Goal: Share content

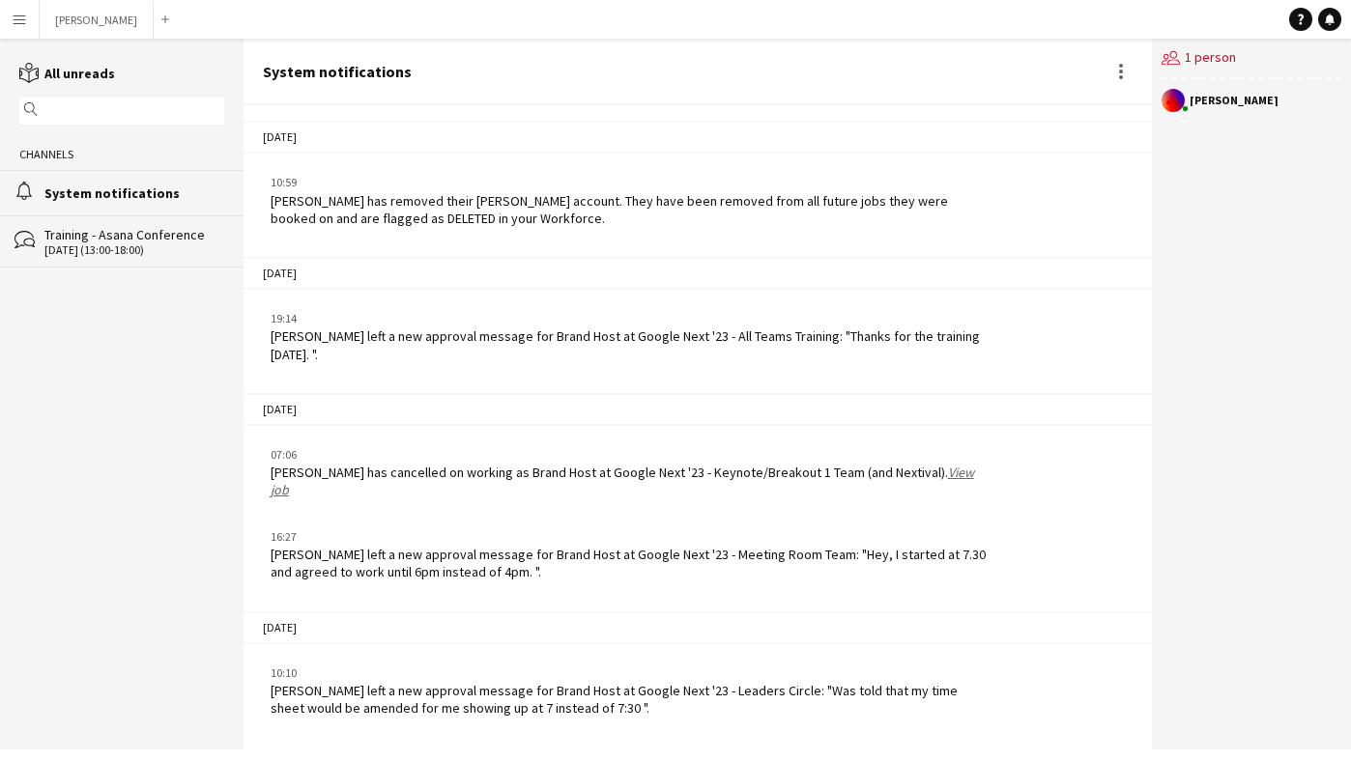
scroll to position [1449, 0]
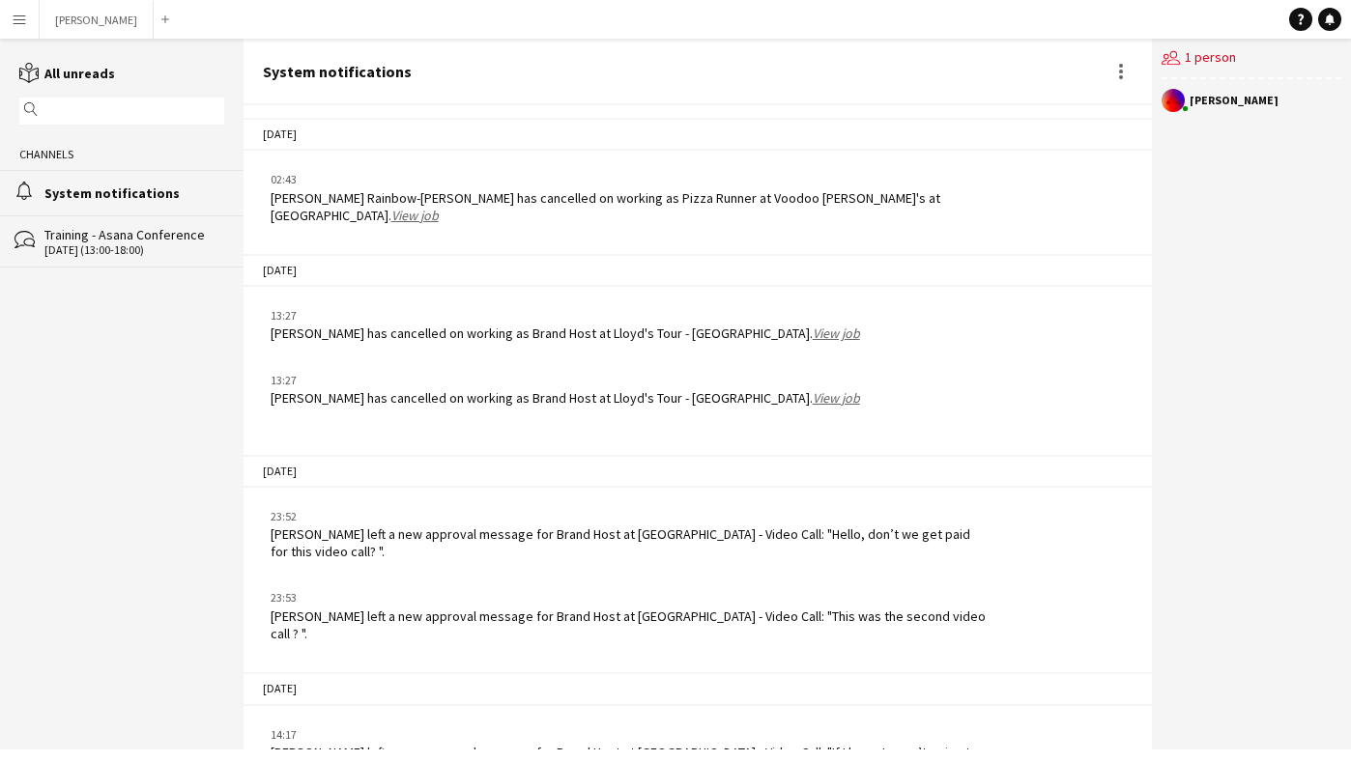
click at [20, 12] on app-icon "Menu" at bounding box center [19, 19] width 15 height 15
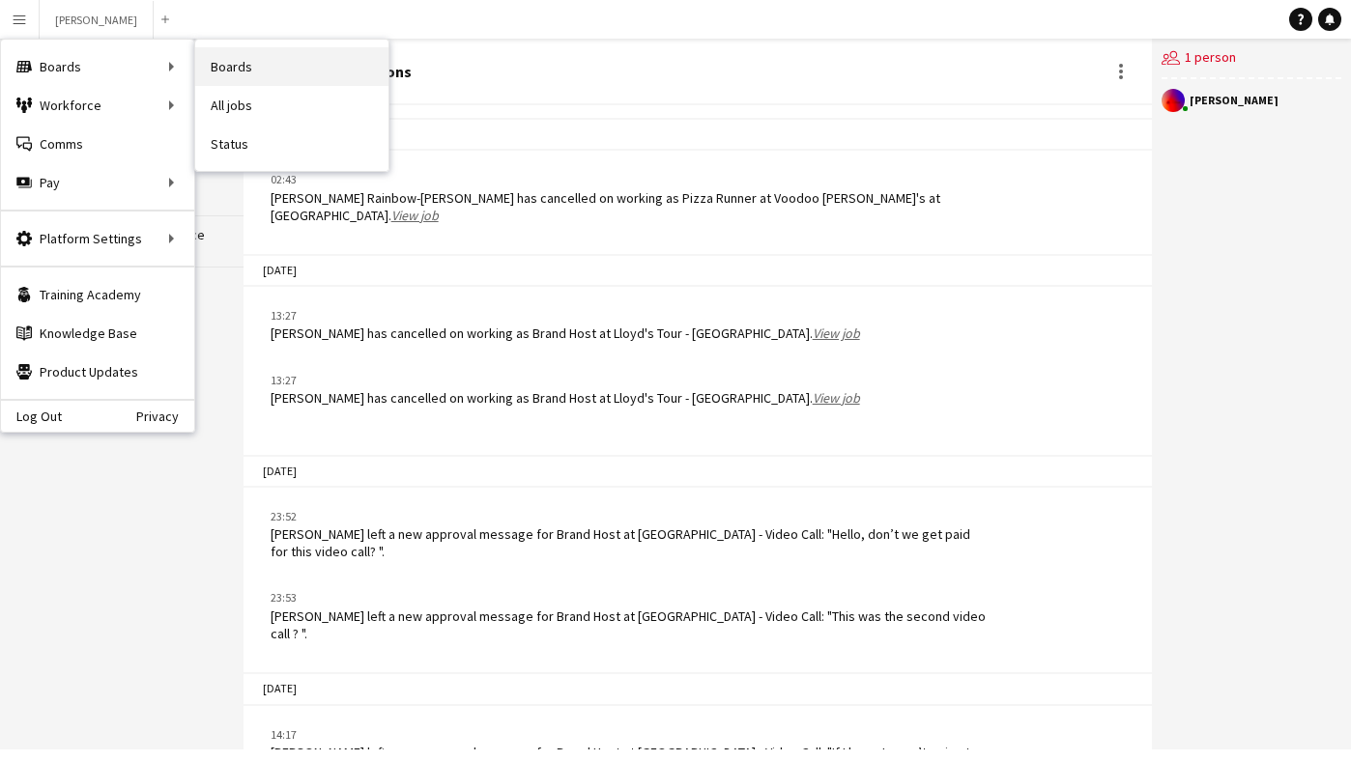
click at [267, 61] on link "Boards" at bounding box center [291, 66] width 193 height 39
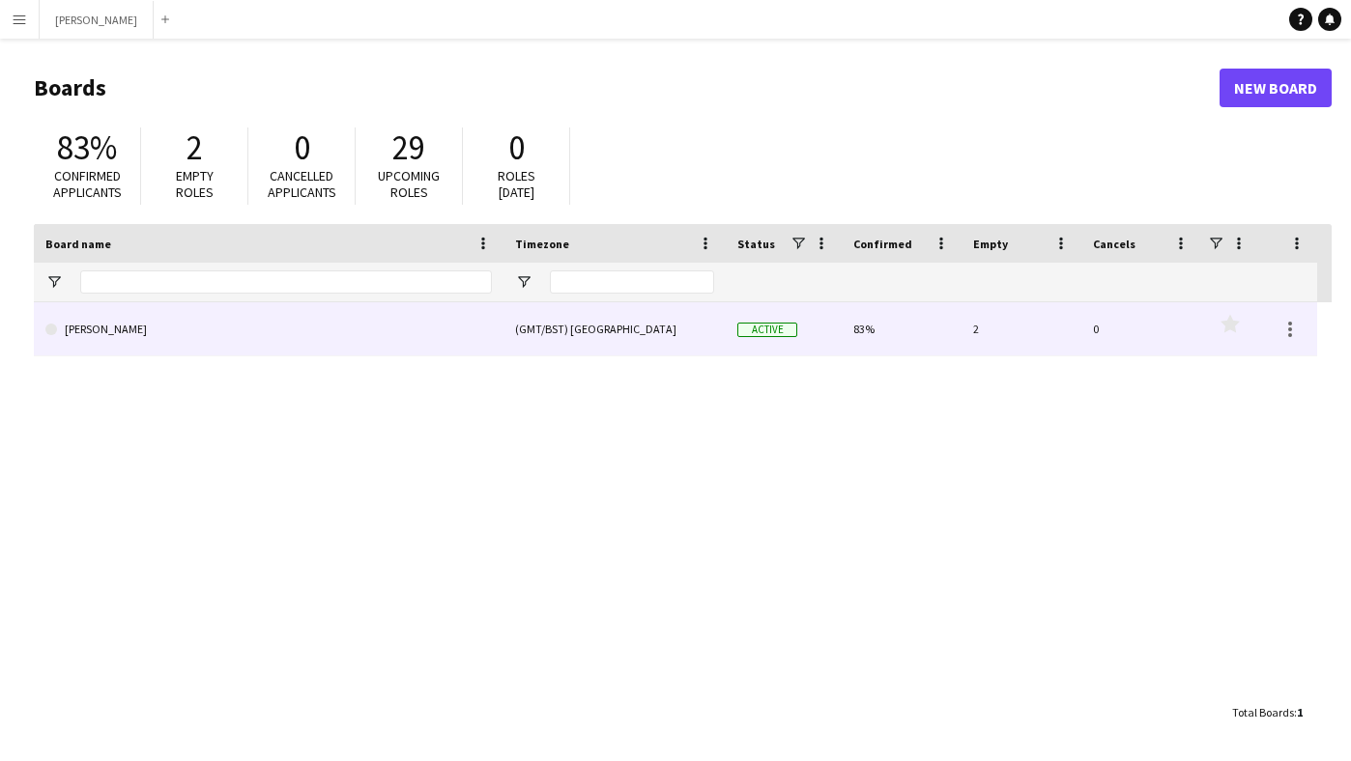
click at [608, 329] on div "(GMT/BST) [GEOGRAPHIC_DATA]" at bounding box center [614, 328] width 222 height 53
click at [419, 343] on link "[PERSON_NAME]" at bounding box center [268, 329] width 446 height 54
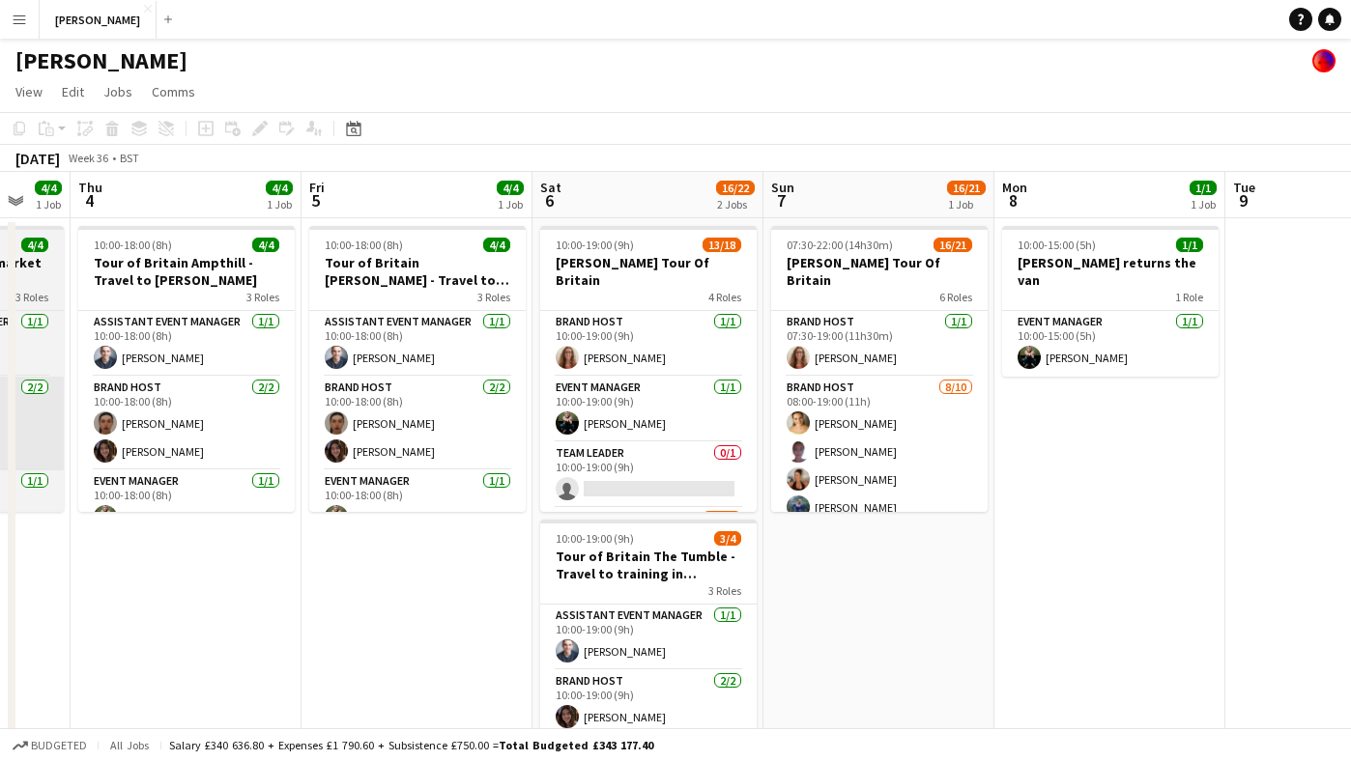
scroll to position [0, 751]
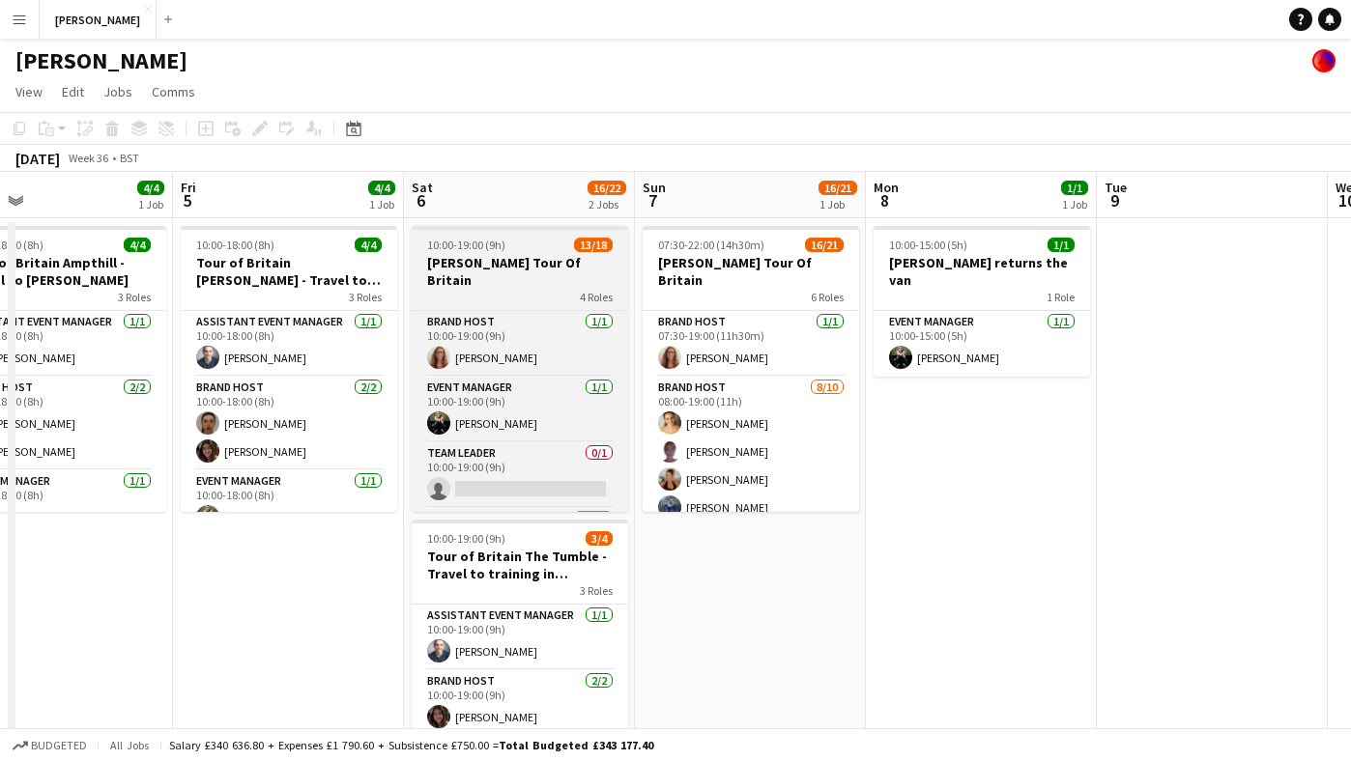
click at [532, 289] on div "4 Roles" at bounding box center [520, 296] width 216 height 15
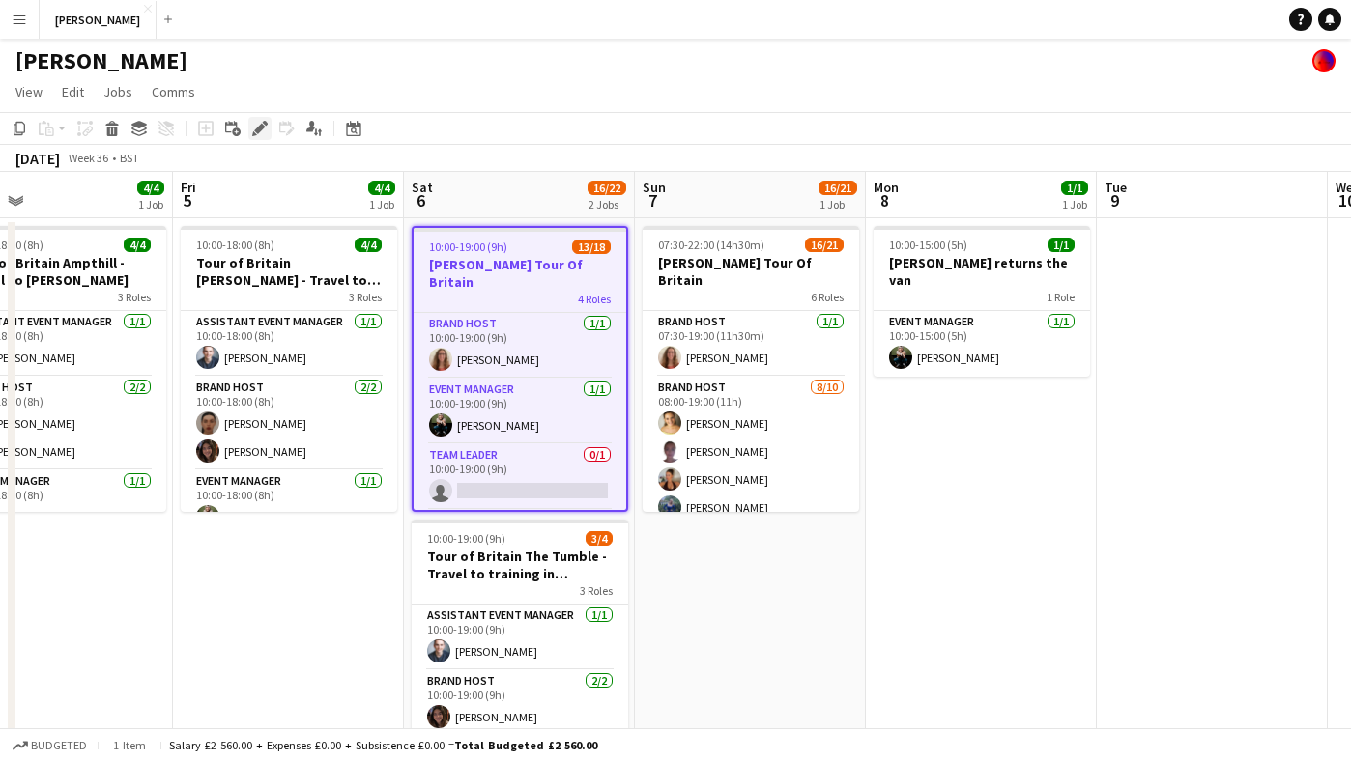
click at [258, 129] on icon at bounding box center [259, 129] width 11 height 11
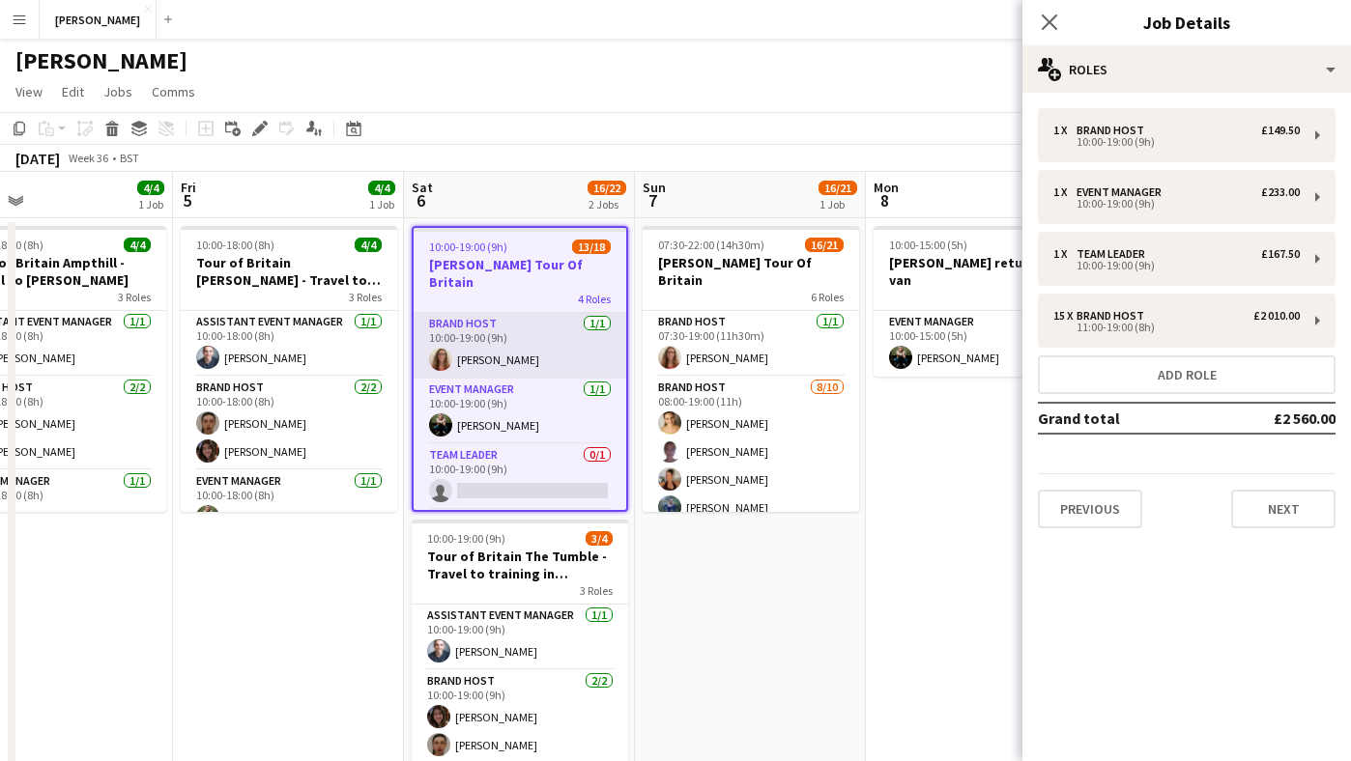
click at [563, 321] on app-card-role "Brand Host [DATE] 10:00-19:00 (9h) [PERSON_NAME]" at bounding box center [520, 346] width 213 height 66
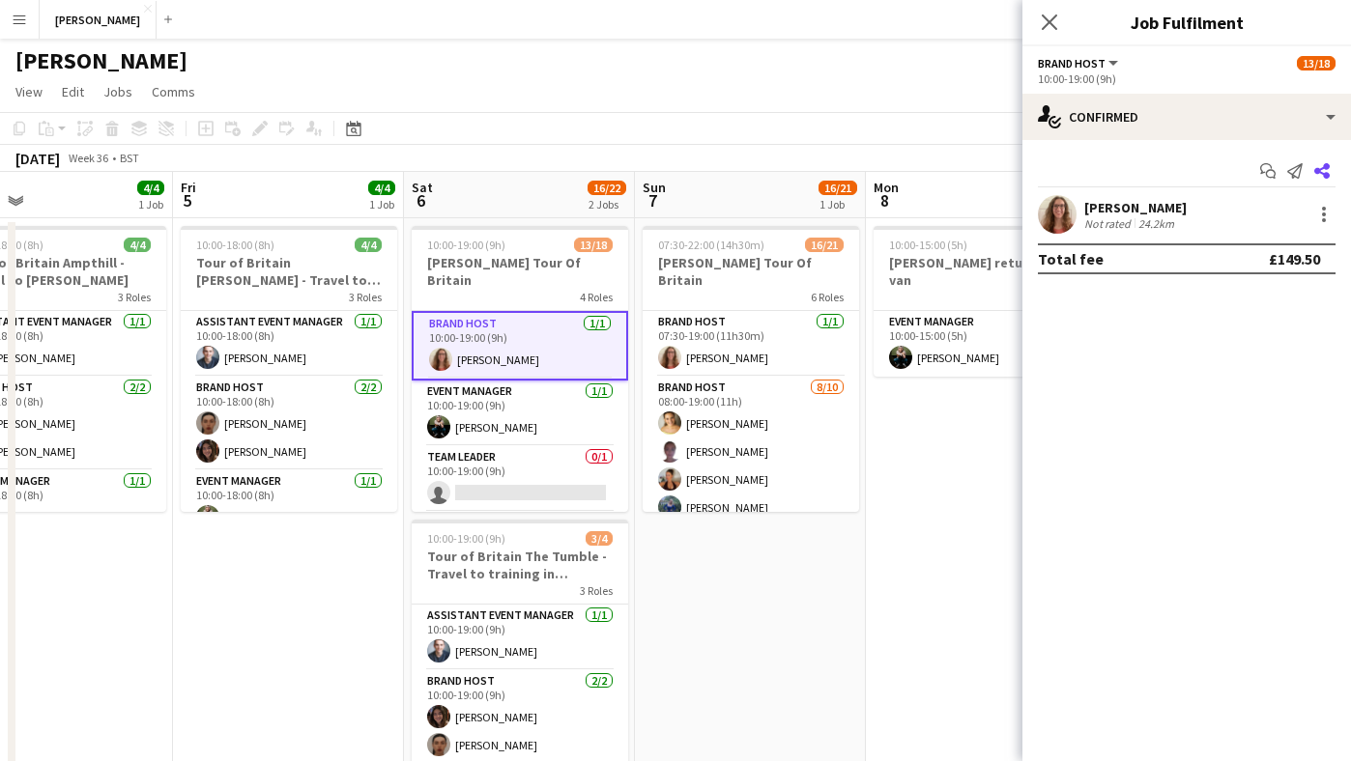
click at [1321, 168] on icon "Share" at bounding box center [1321, 170] width 15 height 15
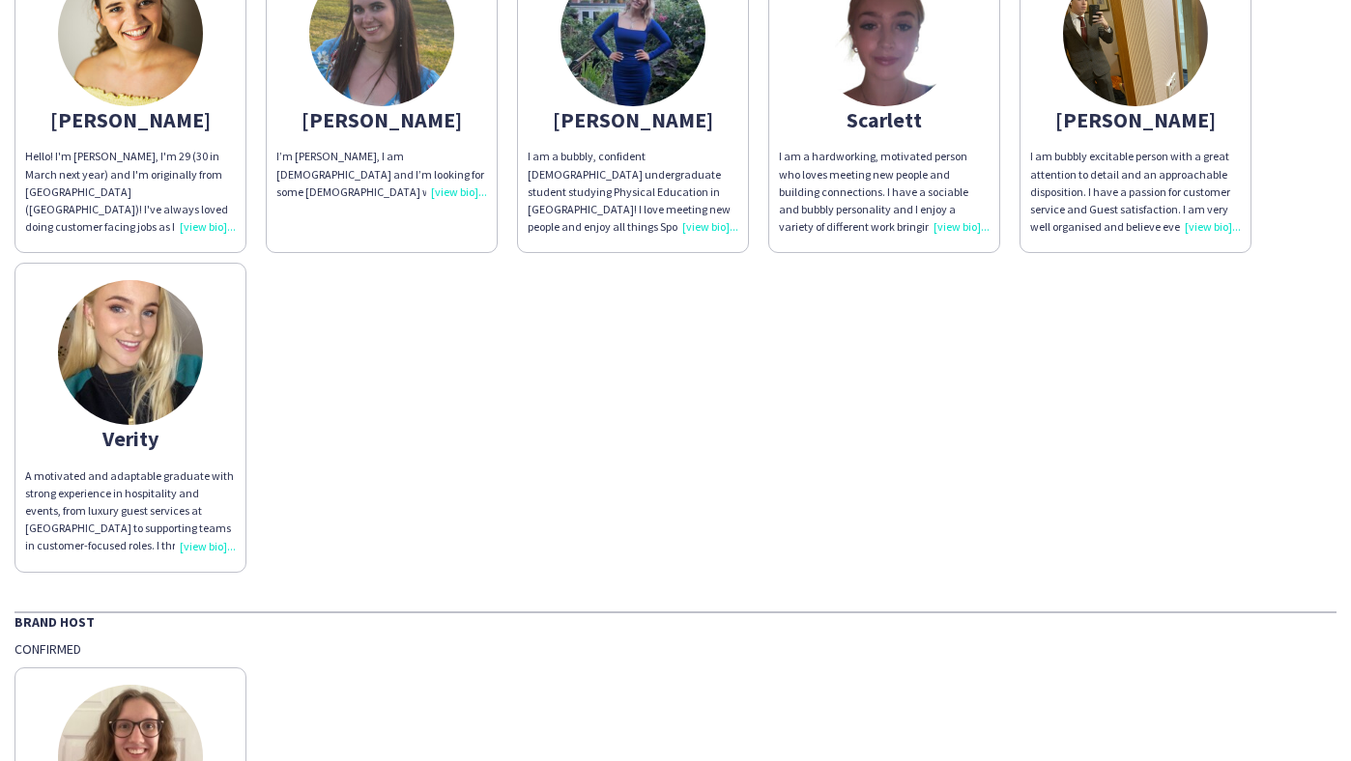
scroll to position [32, 0]
